Goal: Information Seeking & Learning: Check status

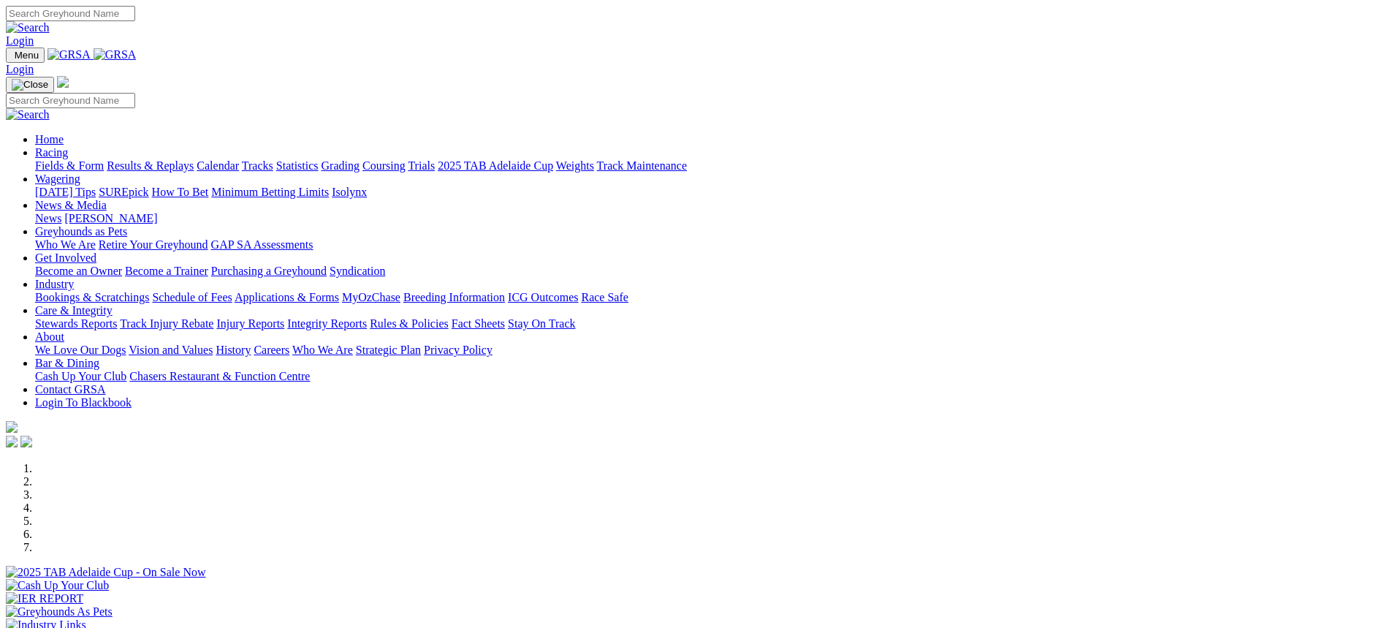
scroll to position [365, 0]
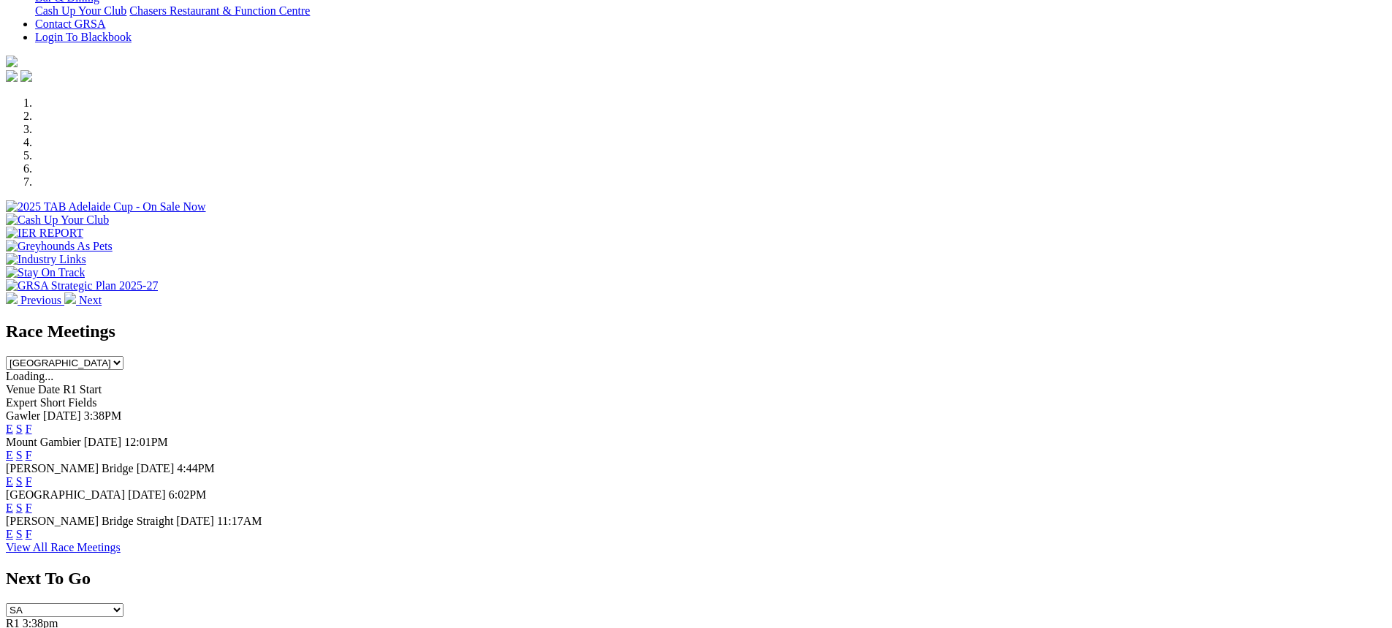
click at [32, 475] on link "F" at bounding box center [29, 481] width 7 height 12
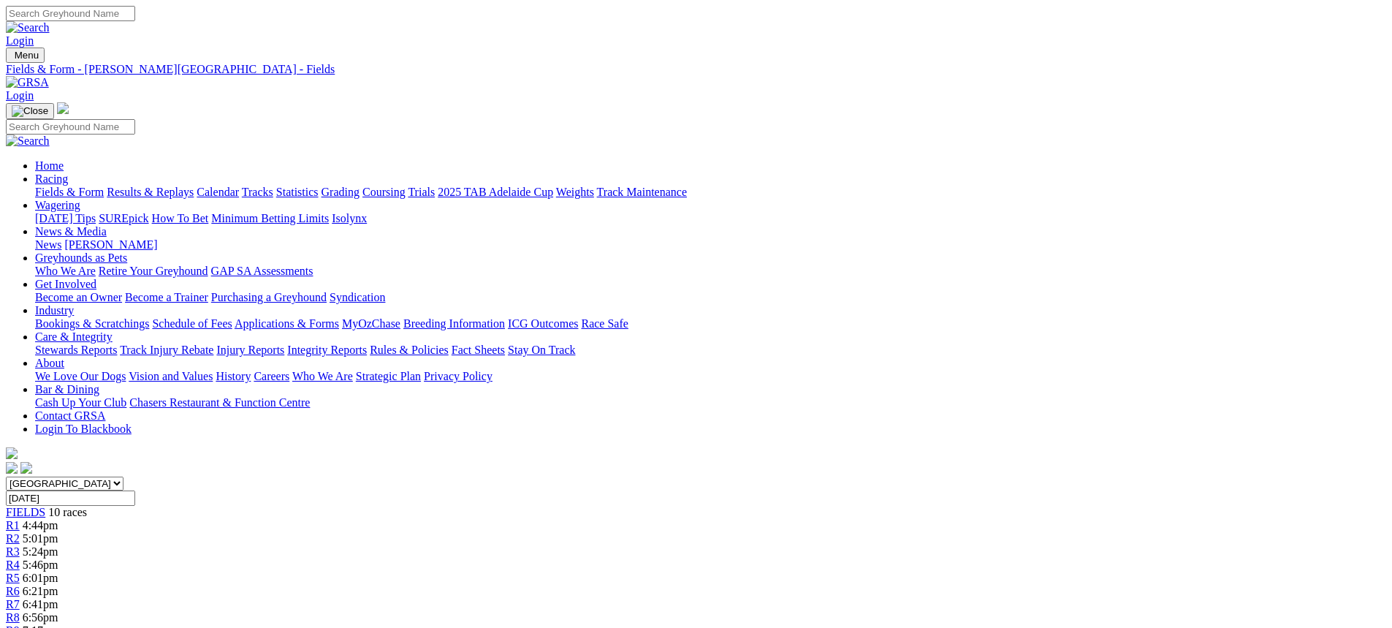
click at [104, 186] on link "Fields & Form" at bounding box center [69, 192] width 69 height 12
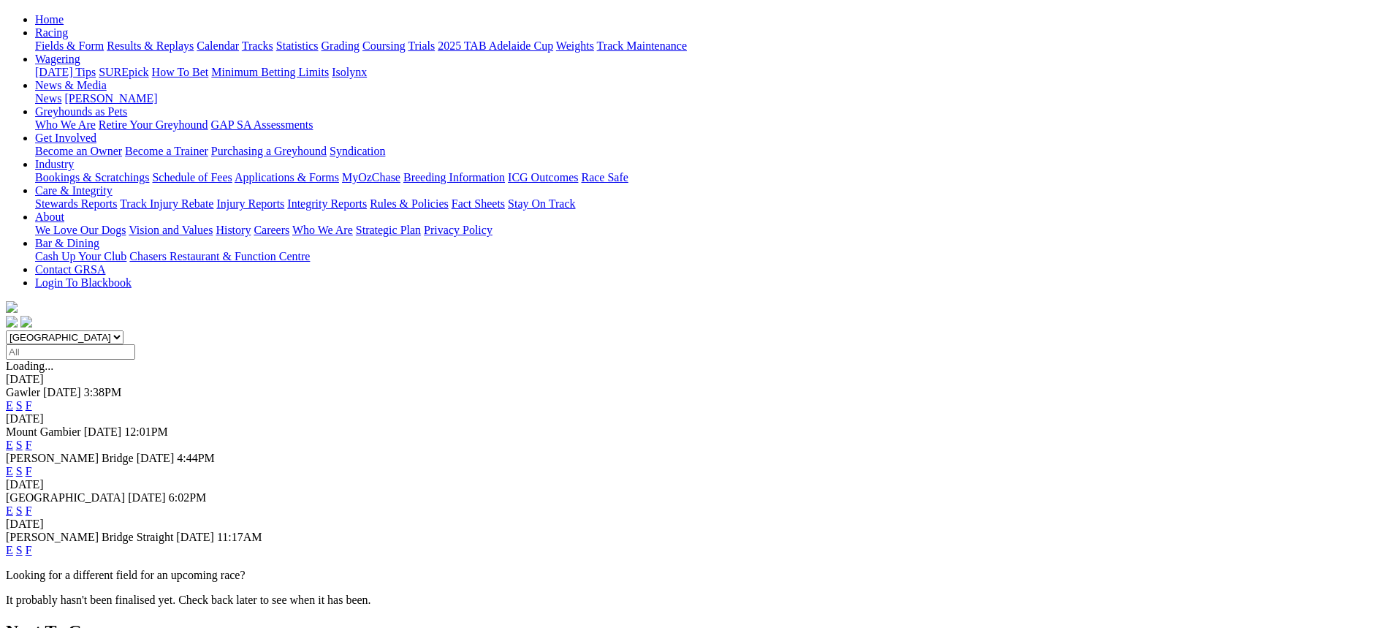
scroll to position [73, 0]
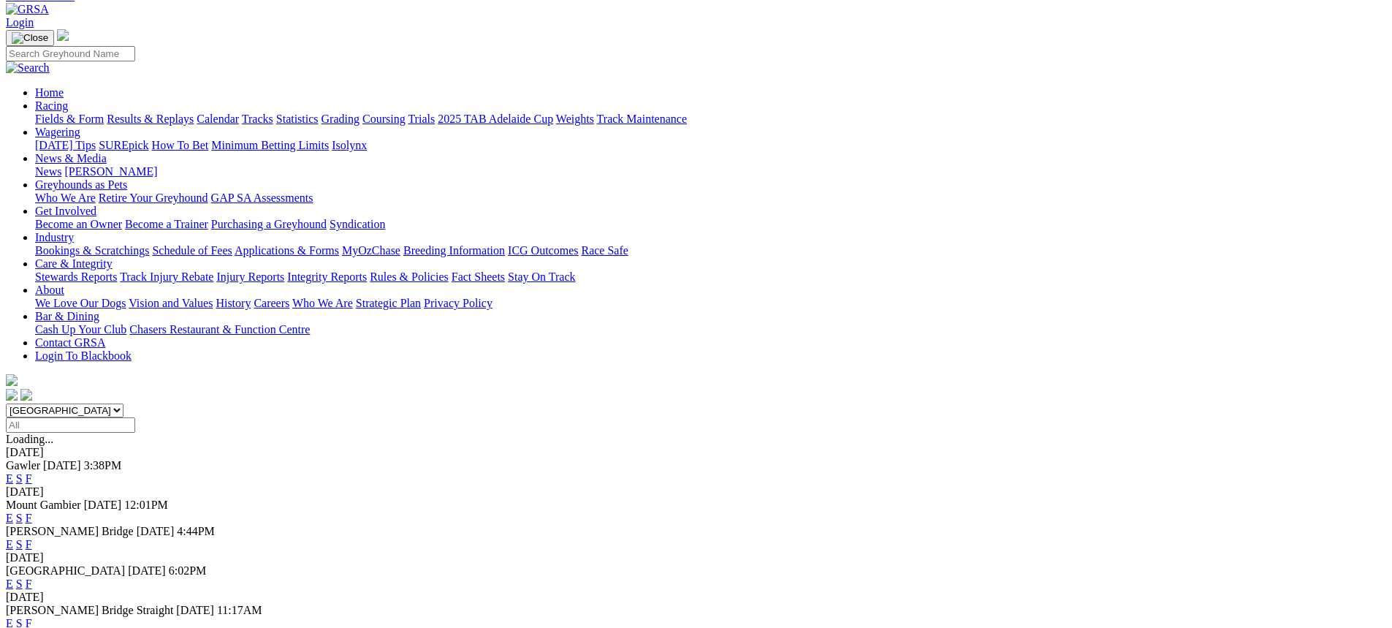
click at [32, 577] on link "F" at bounding box center [29, 583] width 7 height 12
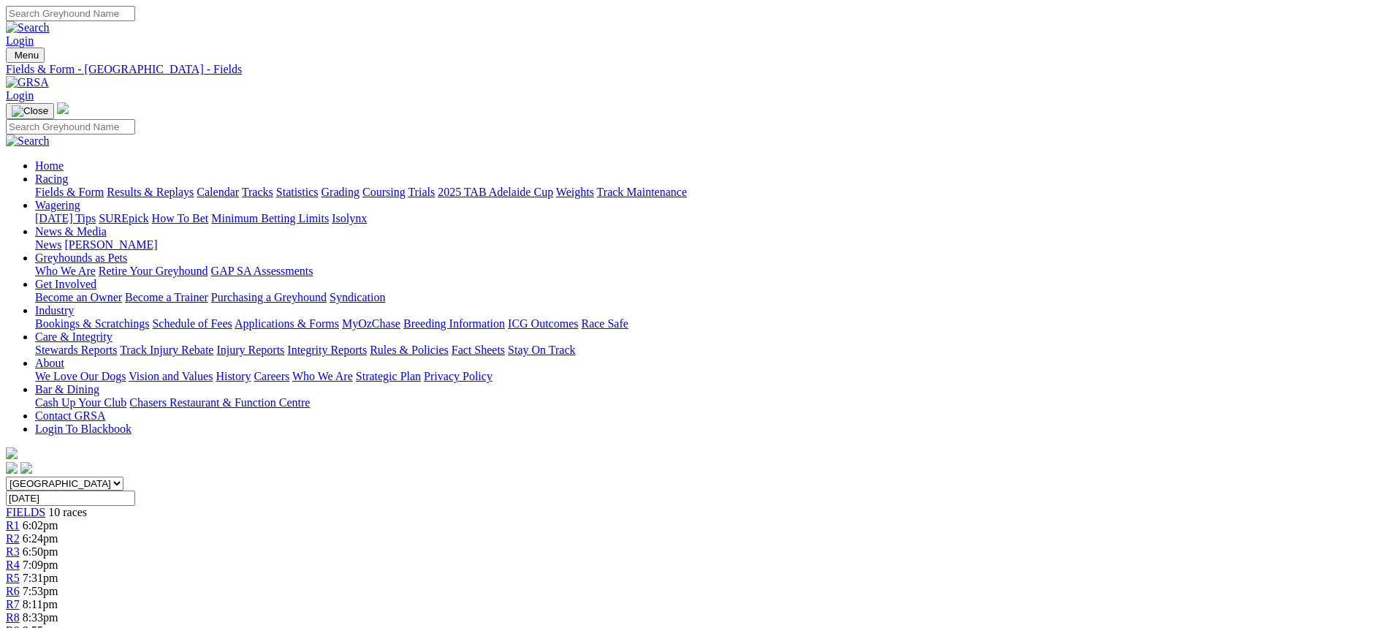
click at [104, 186] on link "Fields & Form" at bounding box center [69, 192] width 69 height 12
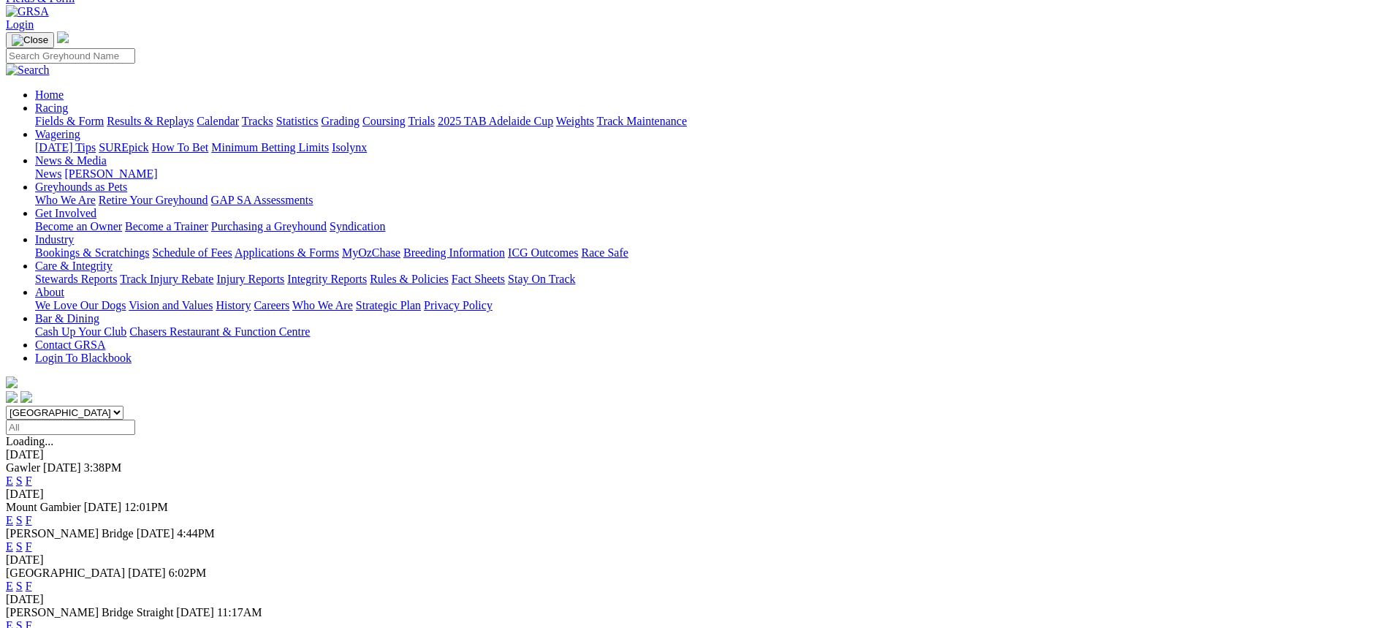
scroll to position [219, 0]
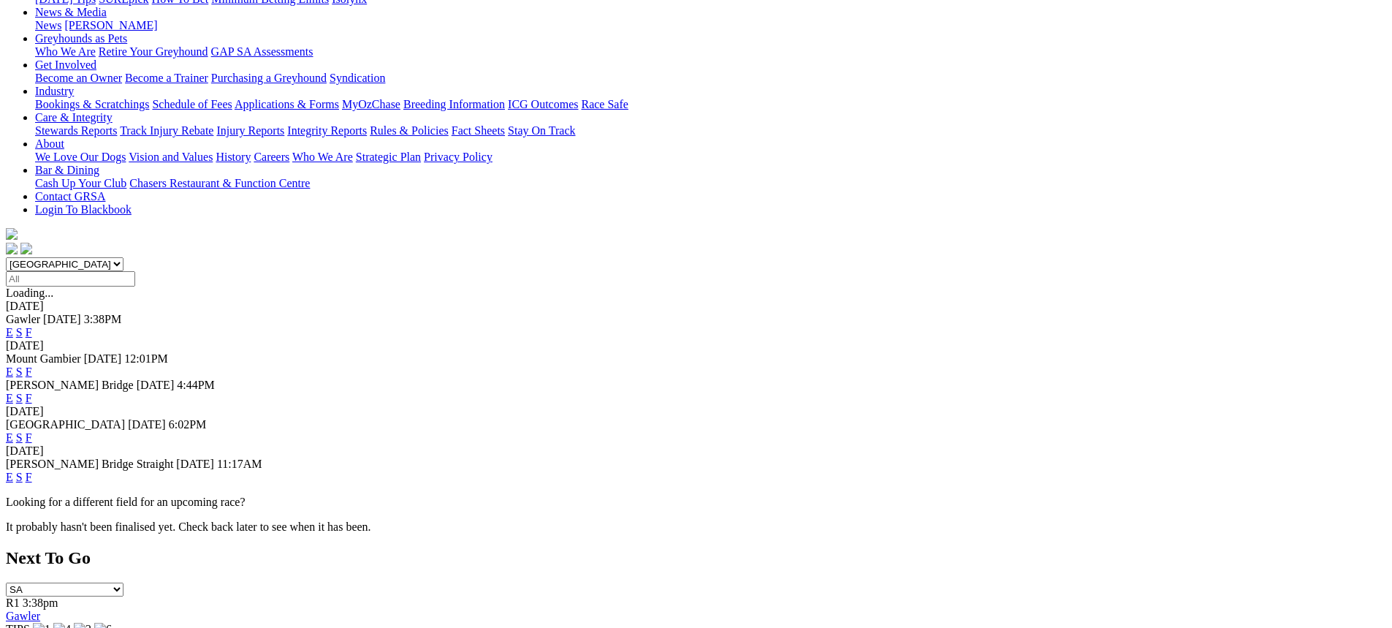
click at [32, 471] on link "F" at bounding box center [29, 477] width 7 height 12
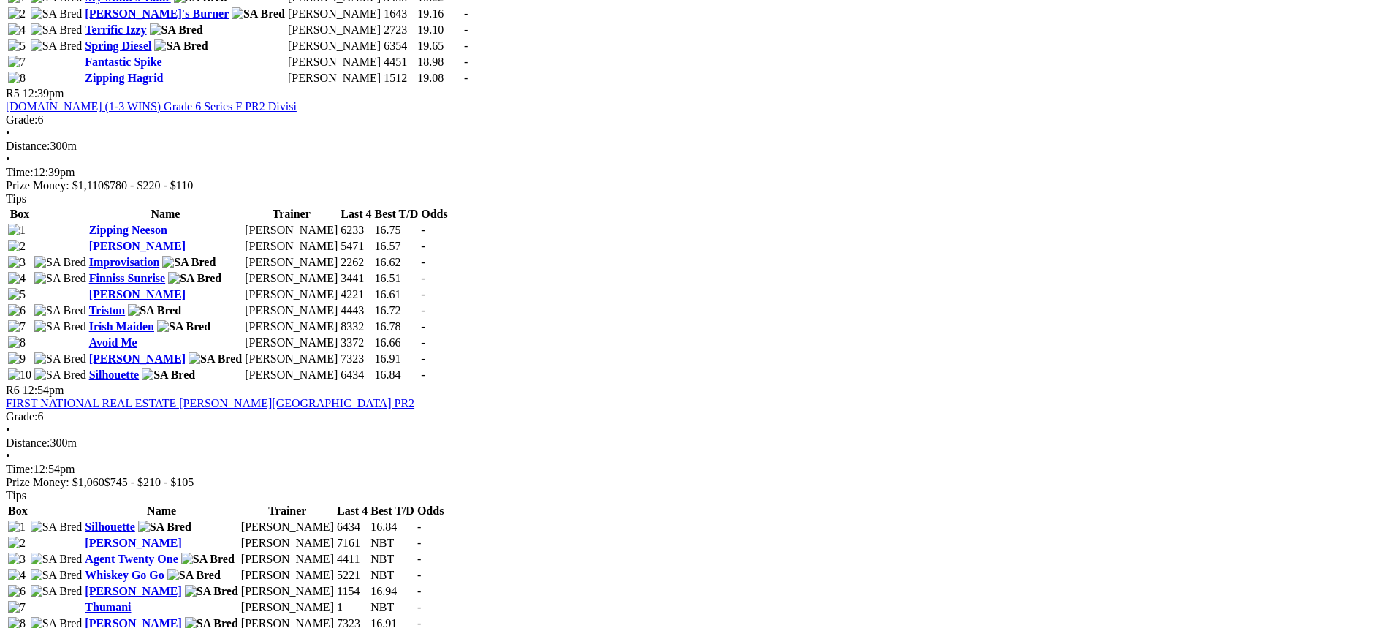
scroll to position [1608, 0]
